Goal: Transaction & Acquisition: Purchase product/service

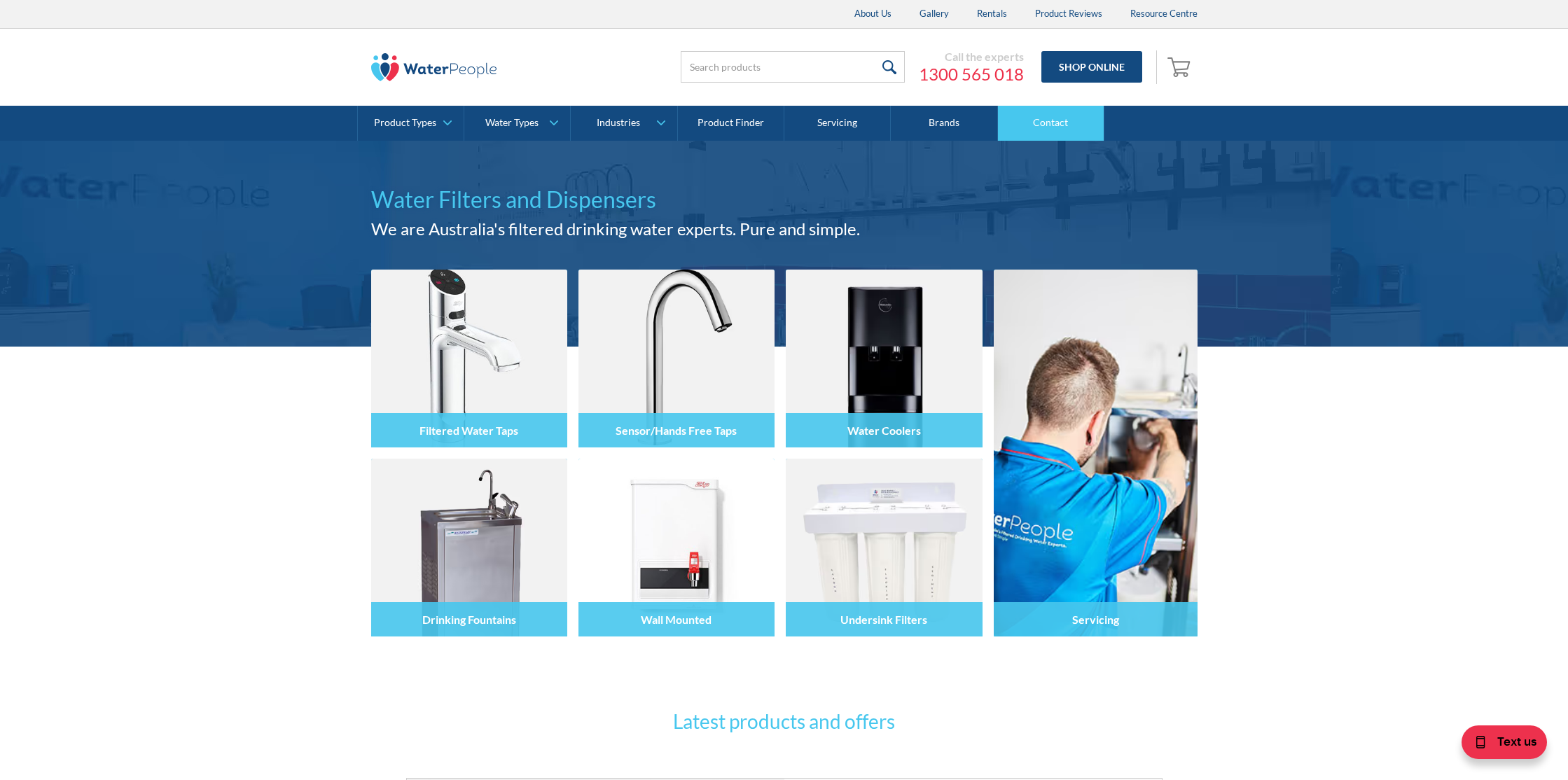
click at [1046, 121] on link "Contact" at bounding box center [1051, 124] width 107 height 35
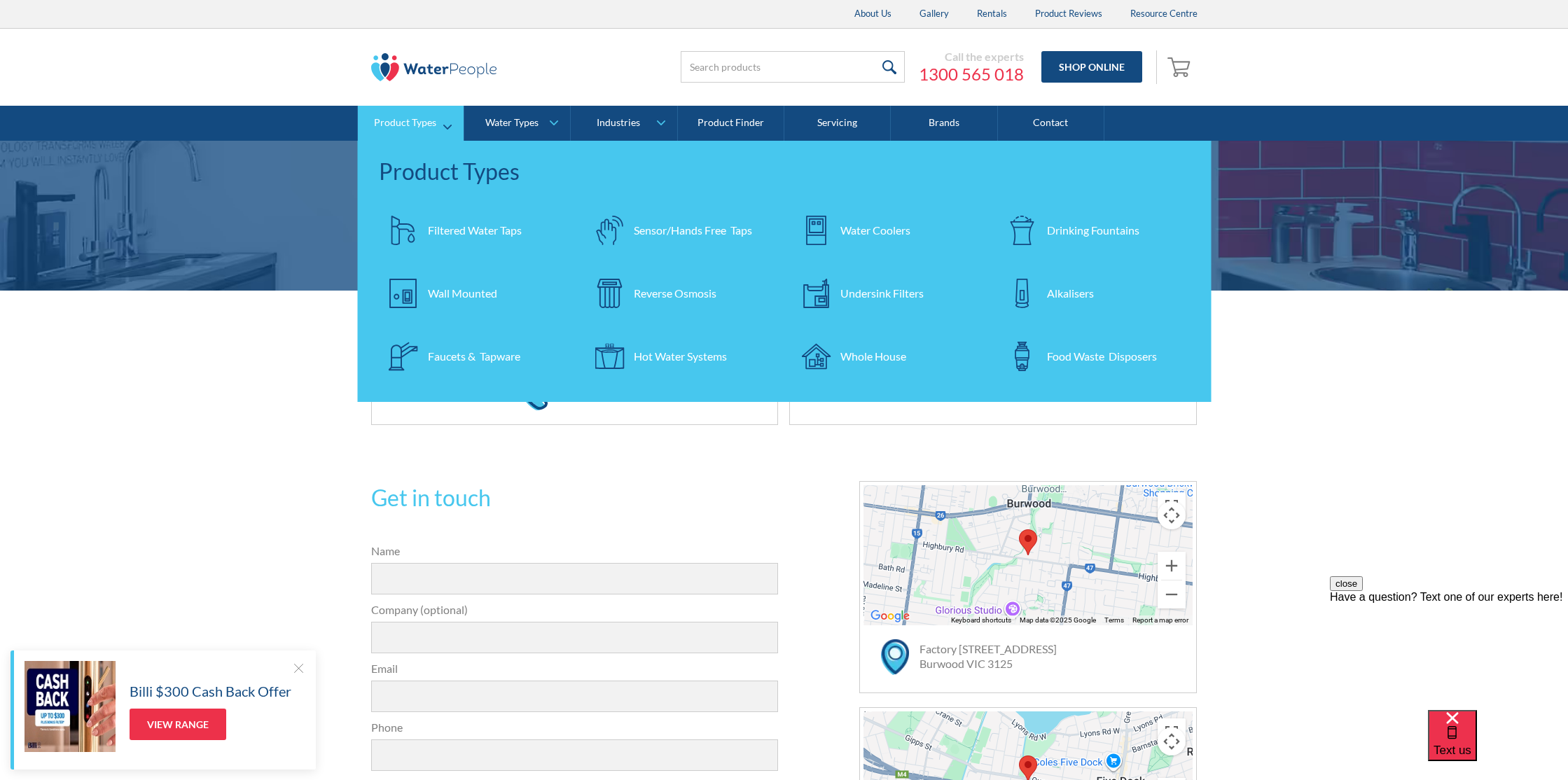
click at [900, 293] on div "Undersink Filters" at bounding box center [882, 293] width 83 height 17
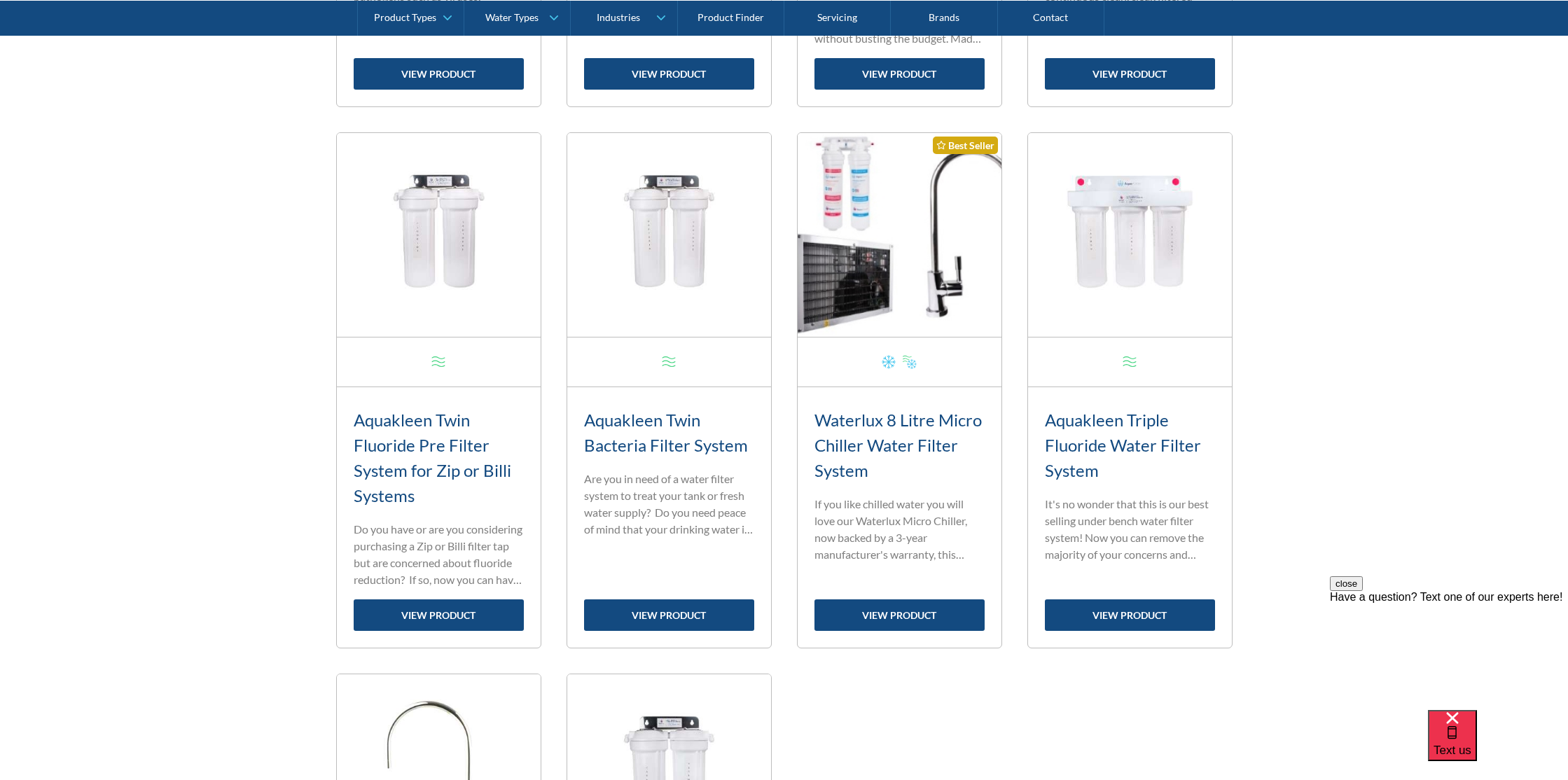
scroll to position [1056, 0]
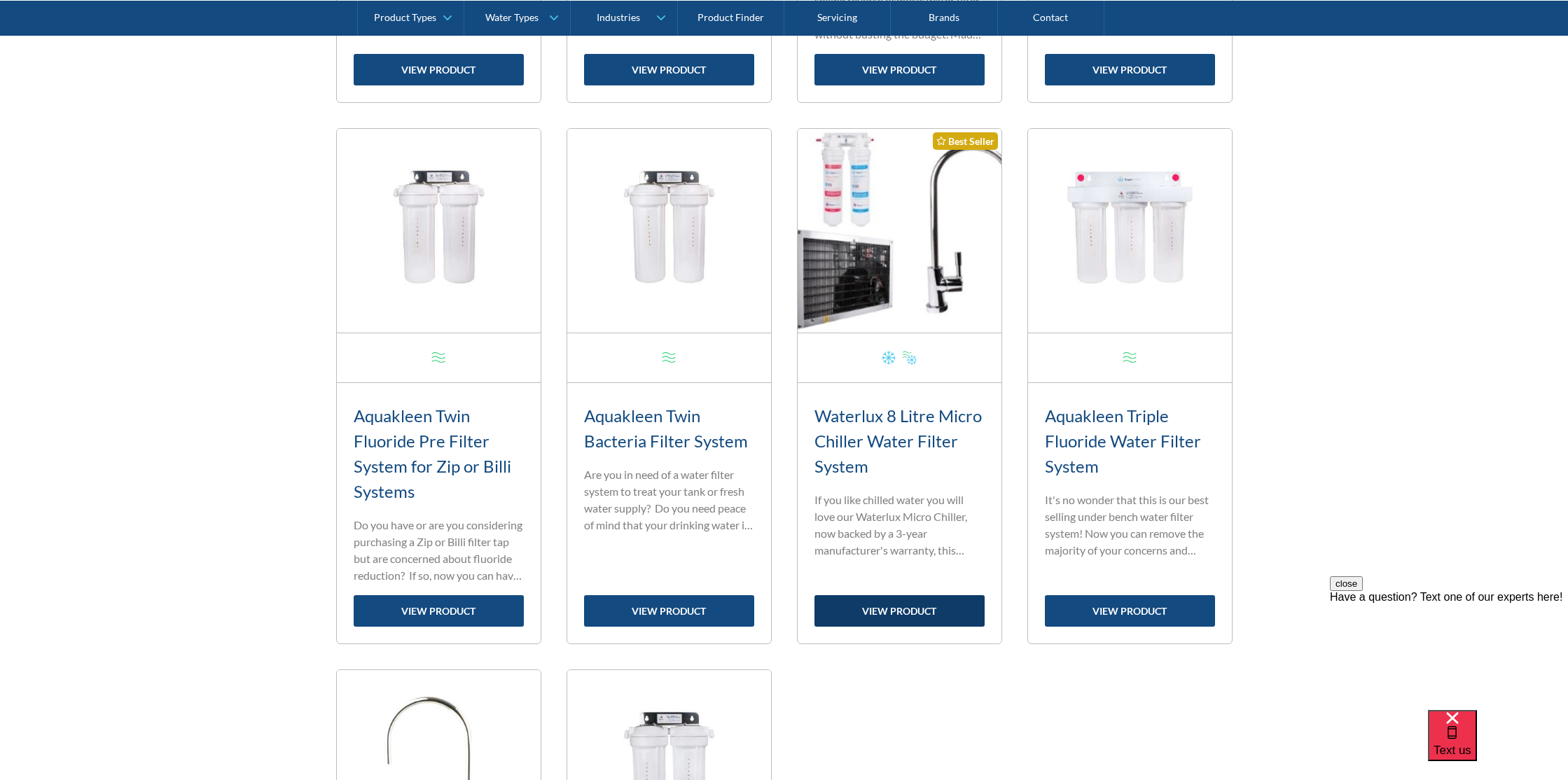
click at [891, 609] on link "view product" at bounding box center [899, 611] width 170 height 32
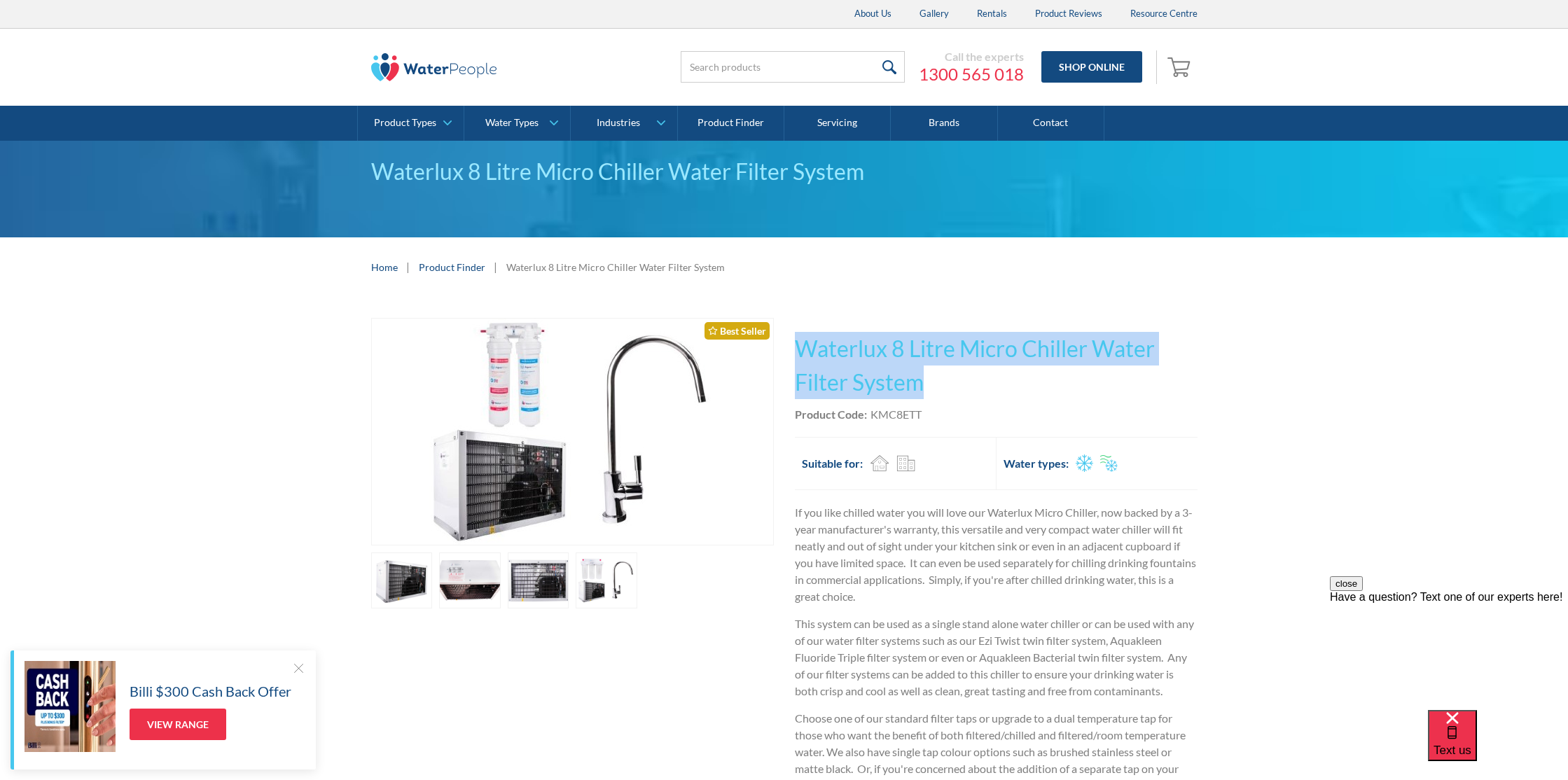
drag, startPoint x: 796, startPoint y: 348, endPoint x: 934, endPoint y: 367, distance: 139.3
click at [934, 367] on h1 "Waterlux 8 Litre Micro Chiller Water Filter System" at bounding box center [996, 365] width 402 height 67
copy h1 "Waterlux 8 Litre Micro Chiller Water Filter System"
